Goal: Information Seeking & Learning: Learn about a topic

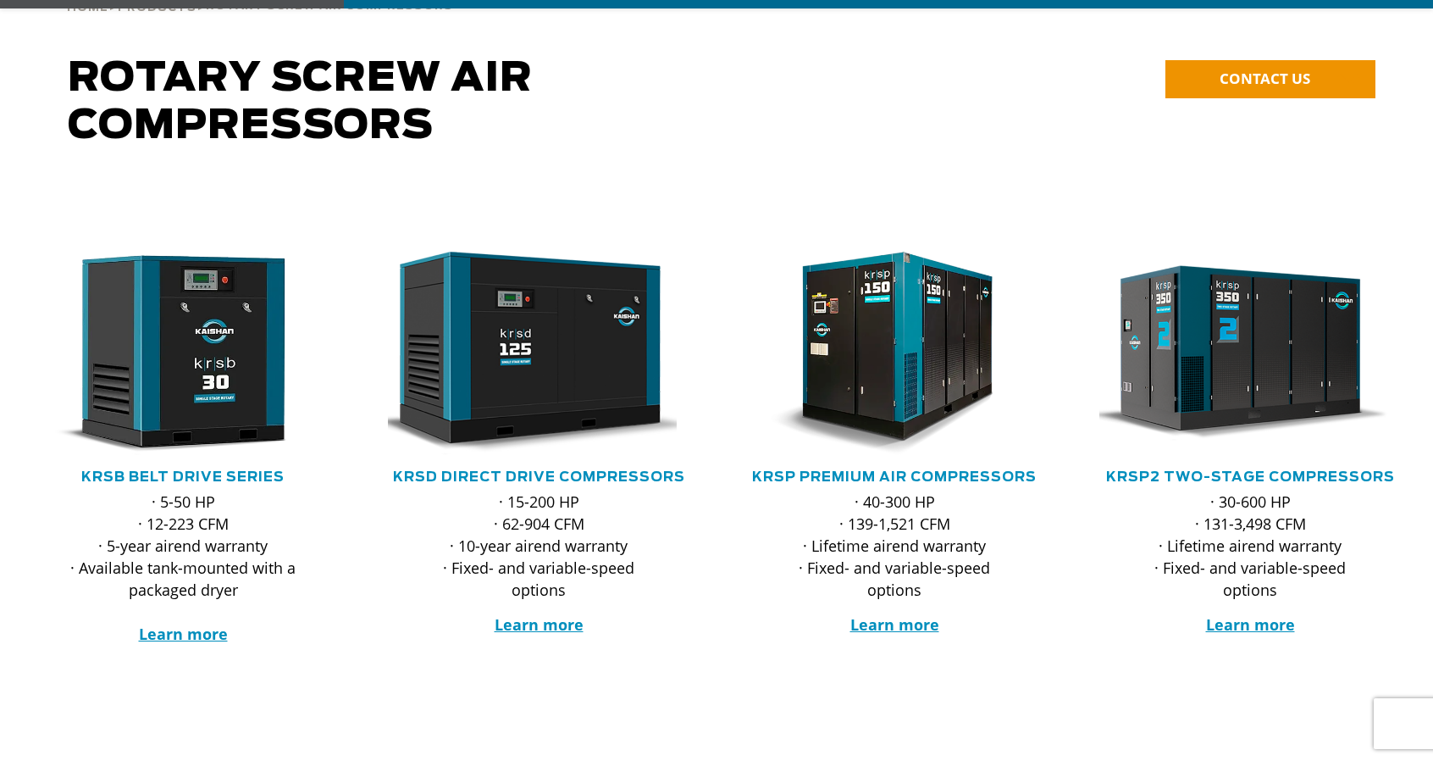
scroll to position [169, 0]
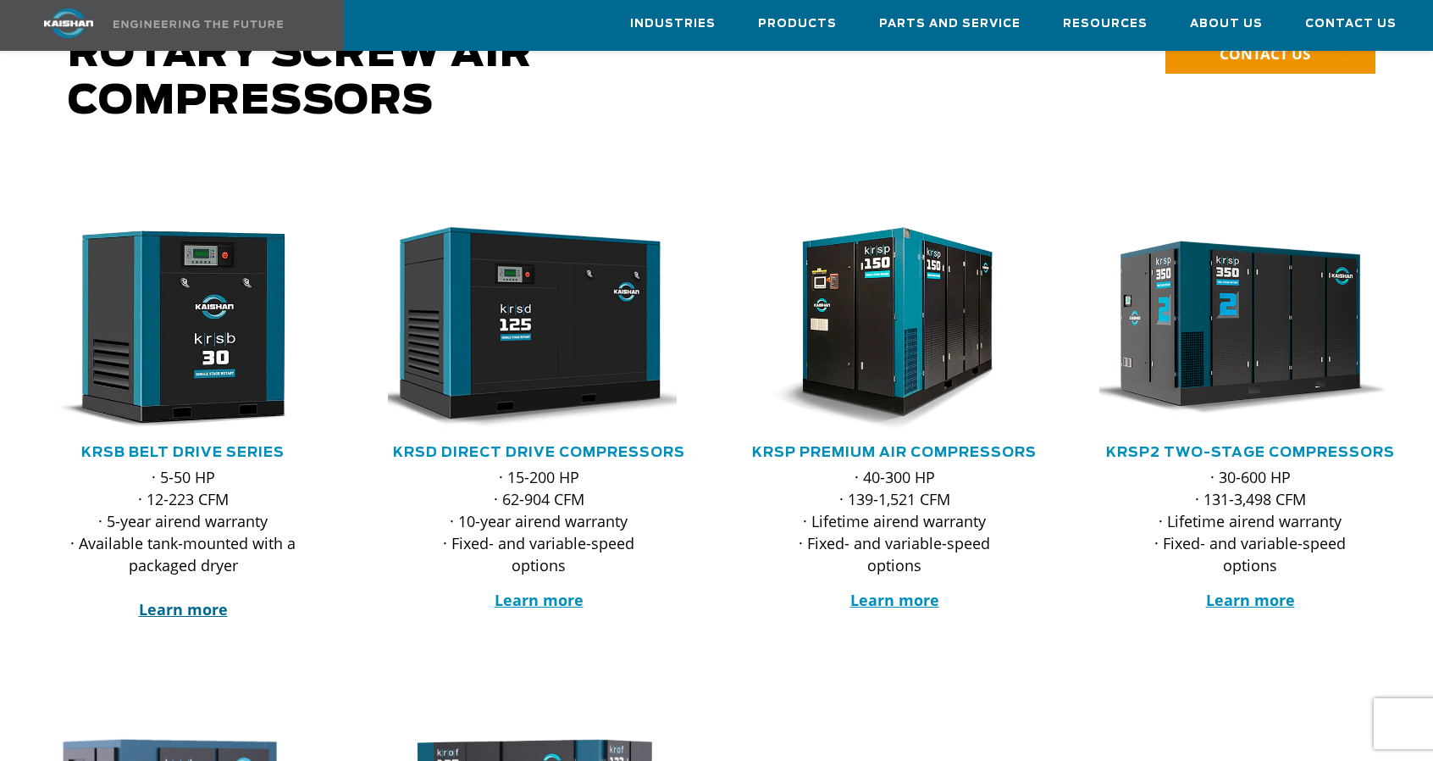
click at [188, 599] on strong "Learn more" at bounding box center [183, 609] width 89 height 20
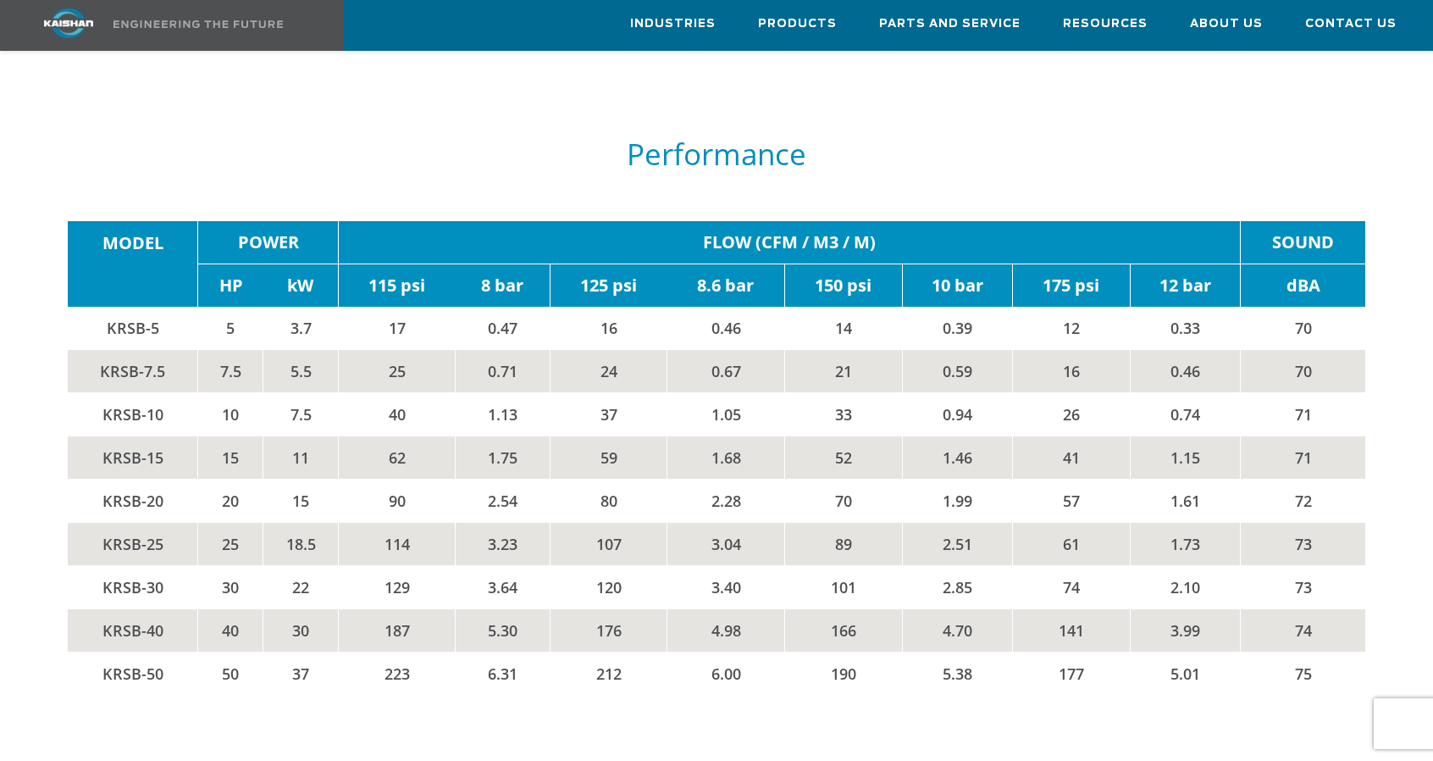
scroll to position [2711, 0]
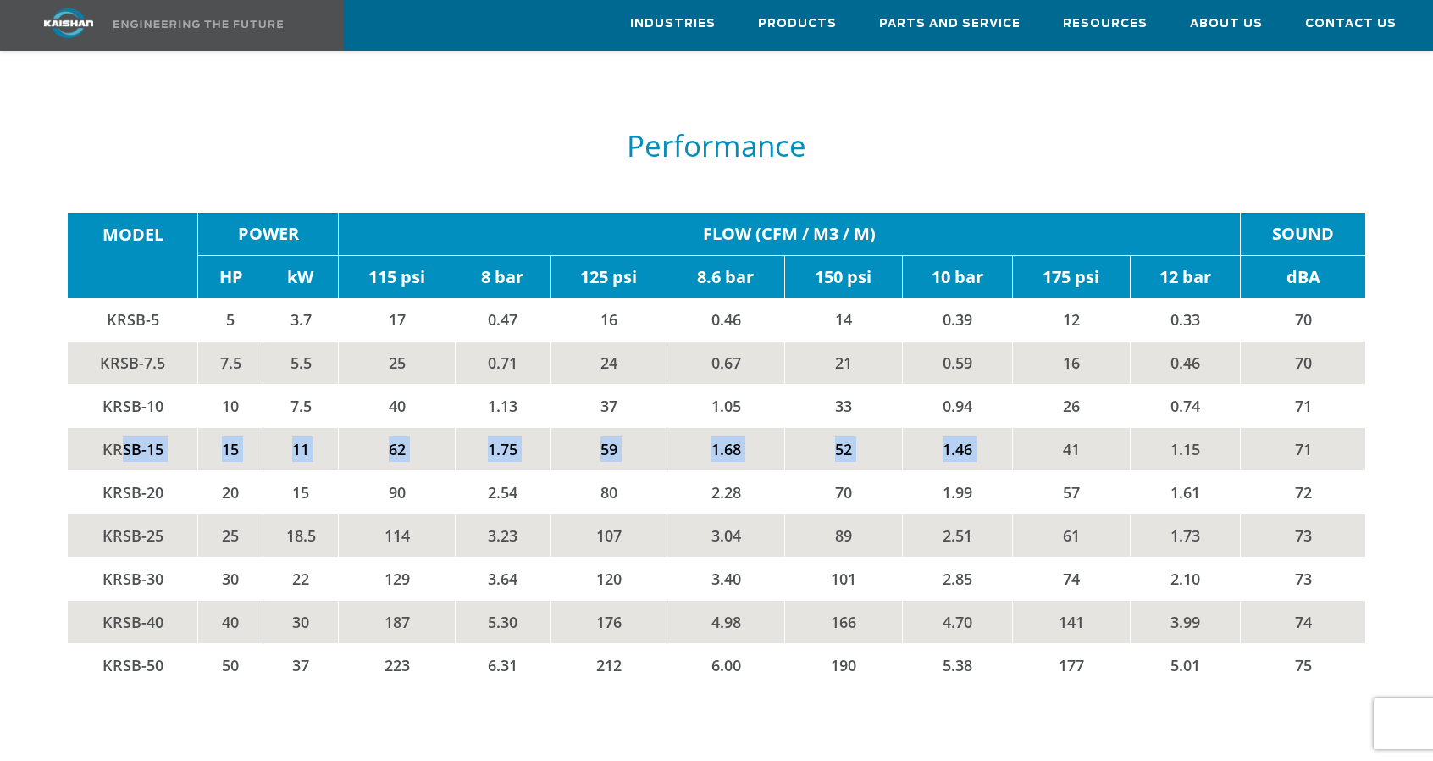
drag, startPoint x: 207, startPoint y: 416, endPoint x: 1049, endPoint y: 411, distance: 842.1
click at [1049, 428] on tr "KRSB-15 15 11 62 1.75 59 1.68 52 1.46 41 1.15 71" at bounding box center [717, 449] width 1299 height 43
click at [1071, 428] on td "41" at bounding box center [1071, 449] width 118 height 43
drag, startPoint x: 1063, startPoint y: 423, endPoint x: 1212, endPoint y: 423, distance: 149.1
click at [1212, 428] on tr "KRSB-15 15 11 62 1.75 59 1.68 52 1.46 41 1.15 71" at bounding box center [717, 449] width 1299 height 43
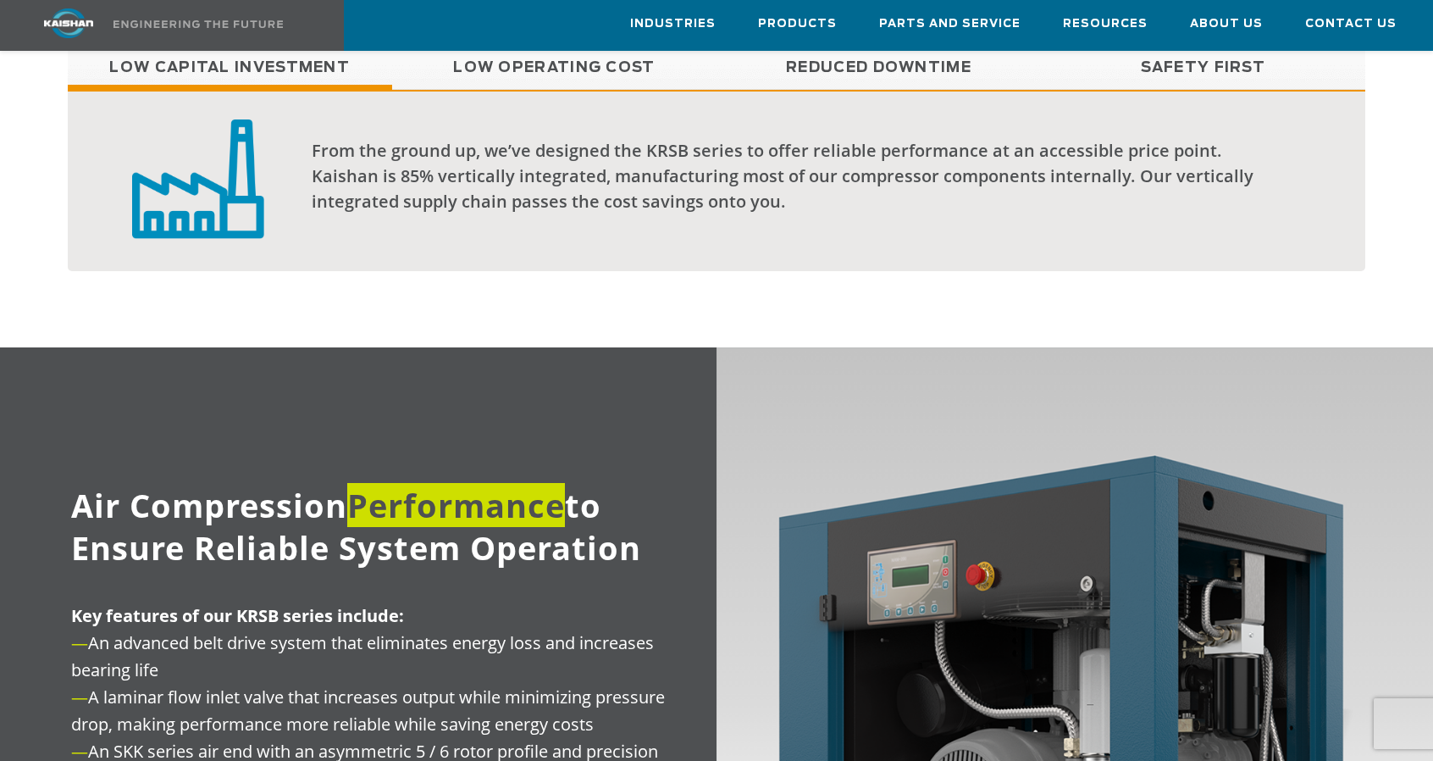
scroll to position [1440, 0]
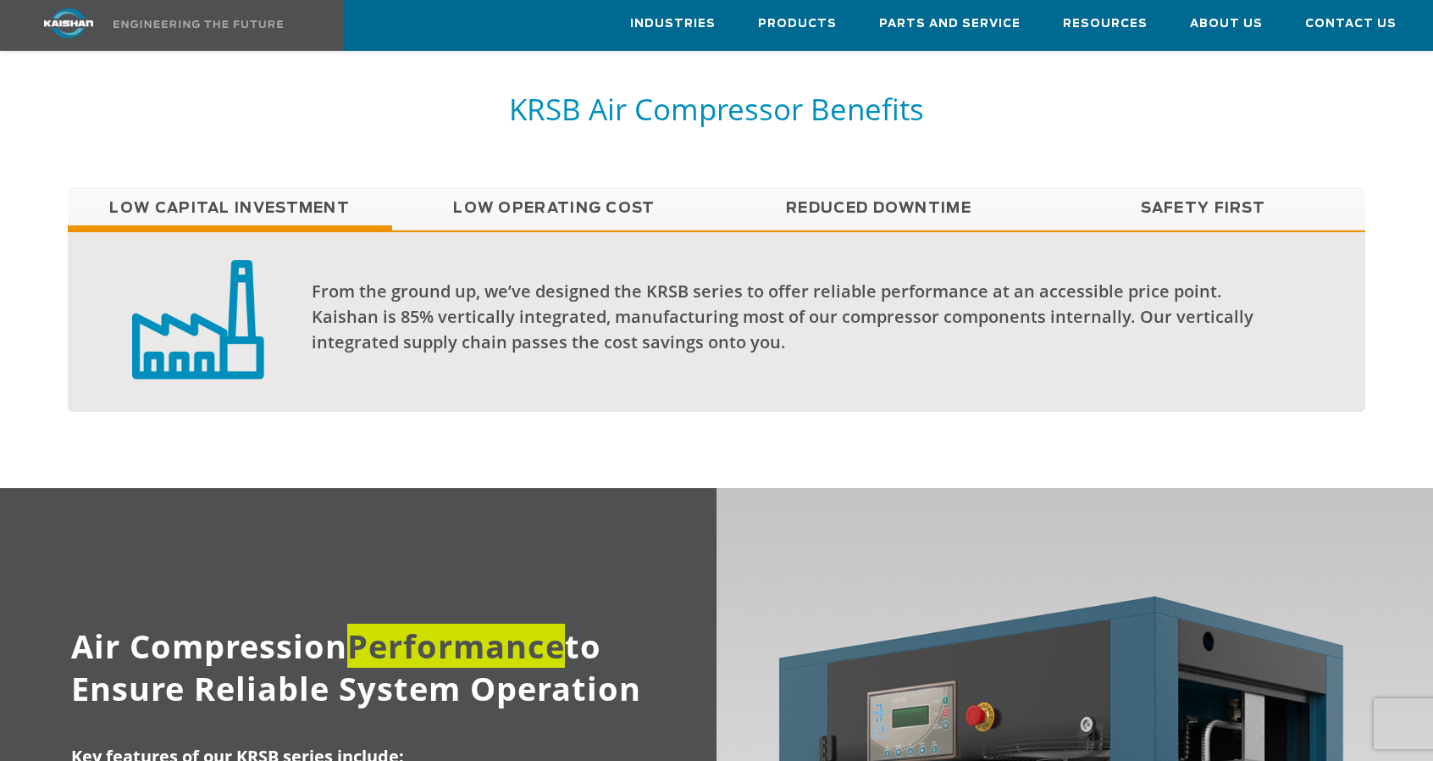
click at [576, 187] on link "Low Operating Cost" at bounding box center [554, 208] width 324 height 42
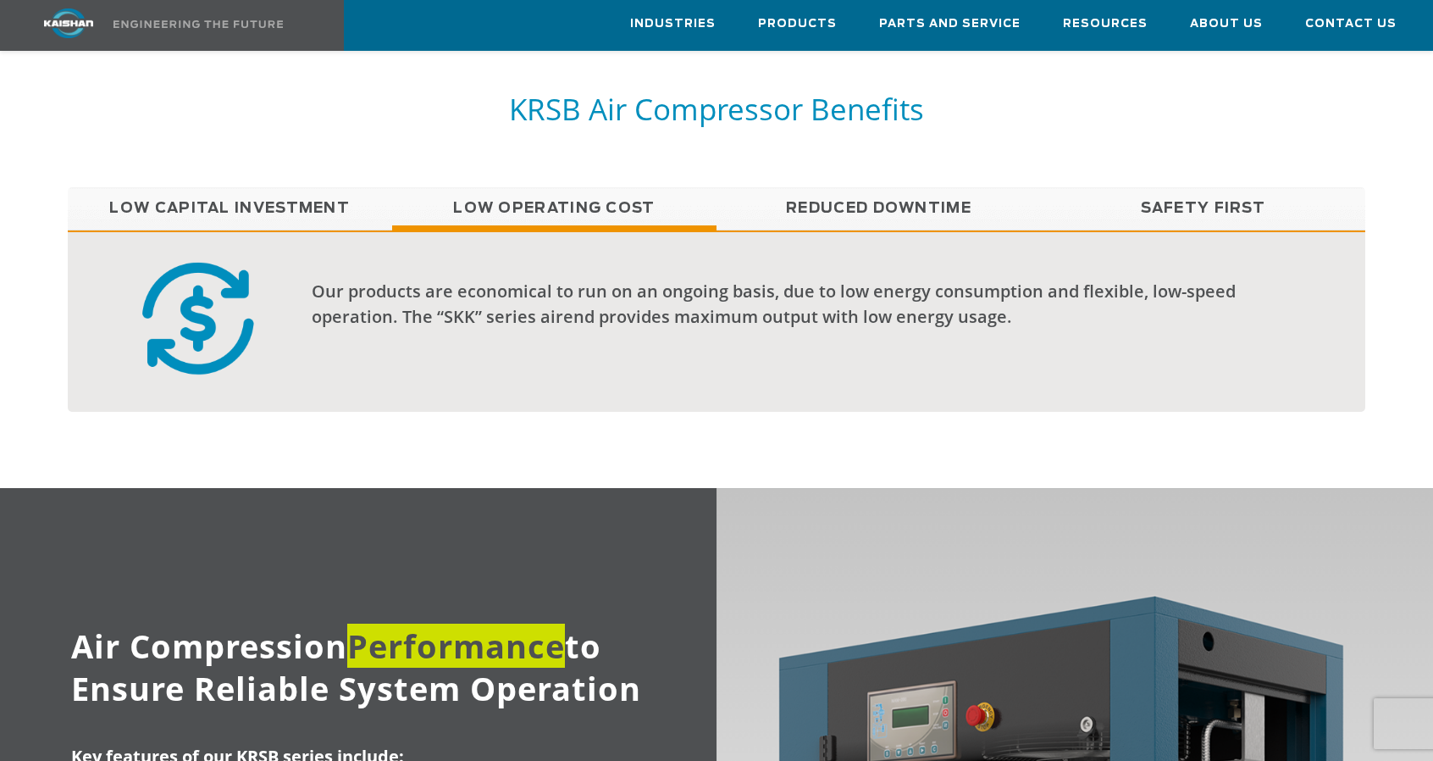
click at [884, 187] on link "Reduced Downtime" at bounding box center [879, 208] width 324 height 42
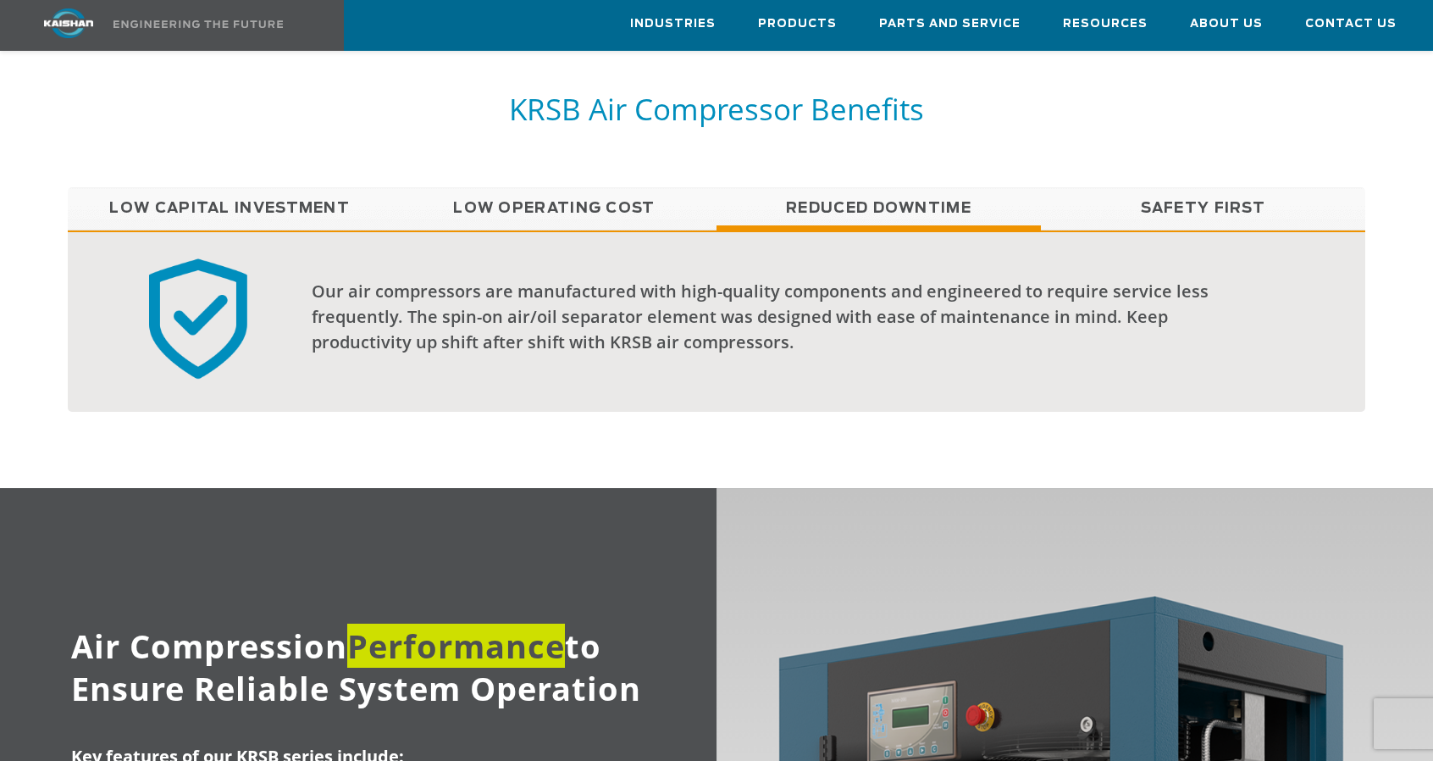
click at [1186, 187] on link "Safety First" at bounding box center [1203, 208] width 324 height 42
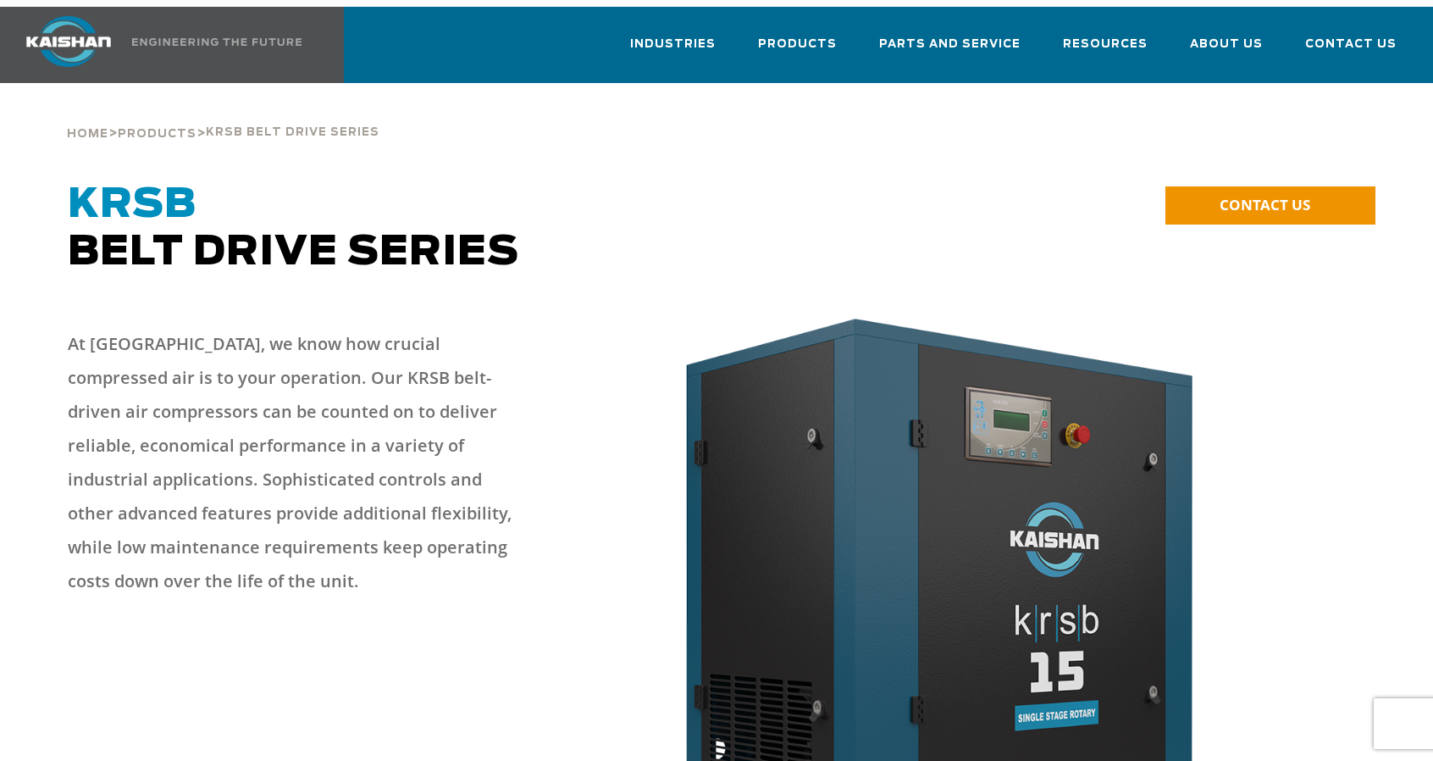
scroll to position [0, 0]
